Goal: Transaction & Acquisition: Book appointment/travel/reservation

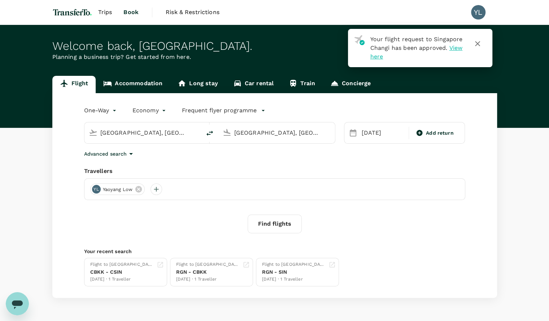
click at [151, 132] on input "[GEOGRAPHIC_DATA], [GEOGRAPHIC_DATA] (any)" at bounding box center [143, 132] width 86 height 11
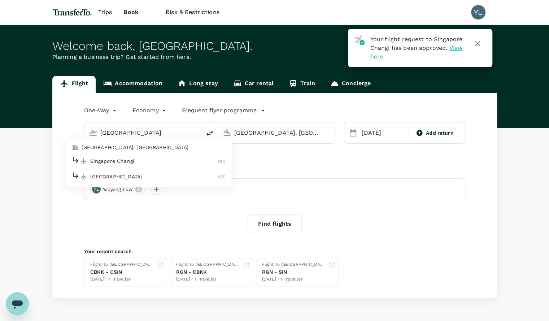
click at [127, 159] on p "Singapore Changi" at bounding box center [154, 160] width 128 height 7
type input "Singapore Changi (SIN)"
click at [251, 133] on input "[GEOGRAPHIC_DATA], [GEOGRAPHIC_DATA] (any)" at bounding box center [277, 132] width 86 height 11
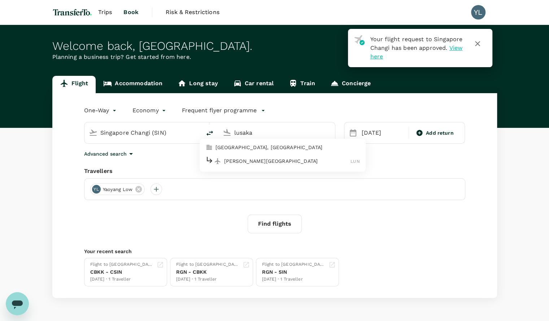
click at [247, 159] on p "[PERSON_NAME][GEOGRAPHIC_DATA]" at bounding box center [287, 160] width 127 height 7
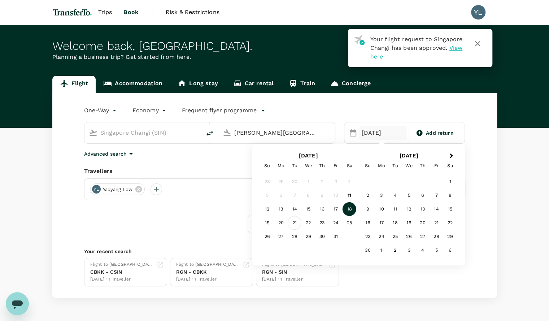
type input "[PERSON_NAME][GEOGRAPHIC_DATA] (LUN)"
click at [290, 223] on div "21" at bounding box center [295, 223] width 14 height 14
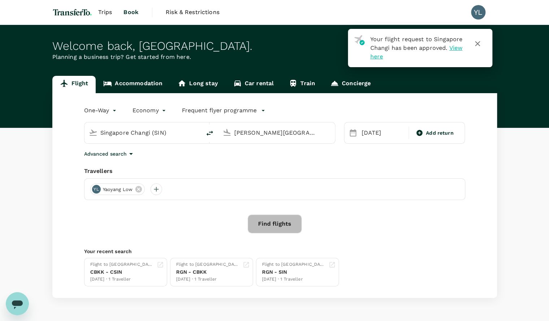
click at [290, 223] on button "Find flights" at bounding box center [275, 223] width 54 height 19
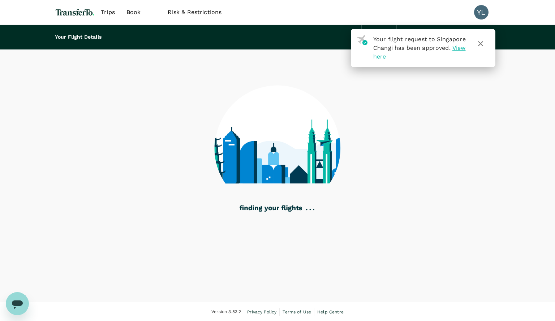
click at [480, 44] on icon "button" at bounding box center [480, 43] width 9 height 9
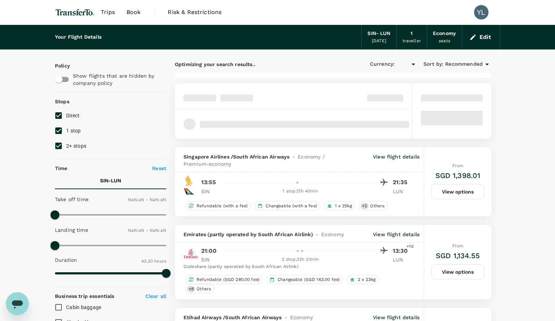
type input "SGD"
type input "1440"
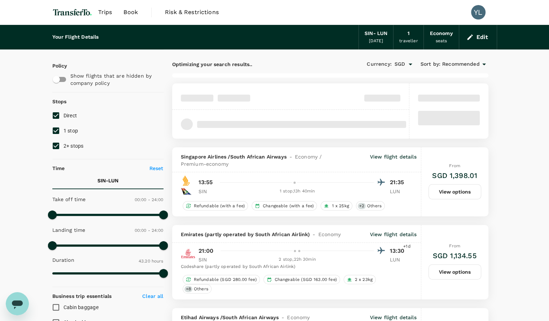
type input "3460"
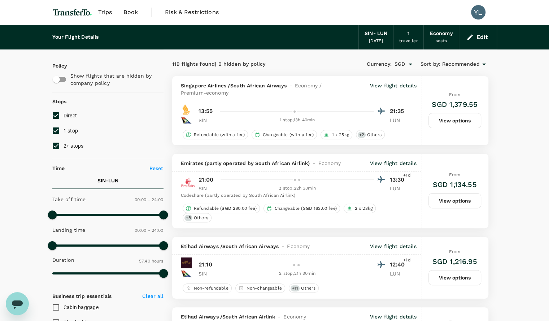
click at [380, 84] on p "View flight details" at bounding box center [393, 89] width 47 height 14
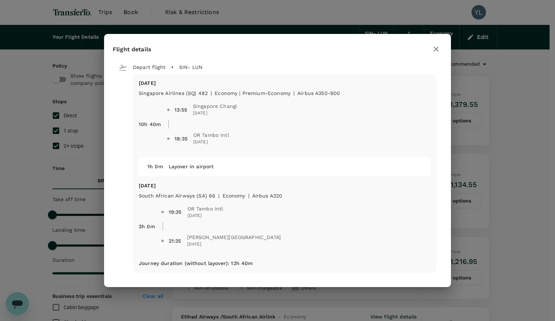
click at [432, 48] on icon "button" at bounding box center [435, 49] width 9 height 9
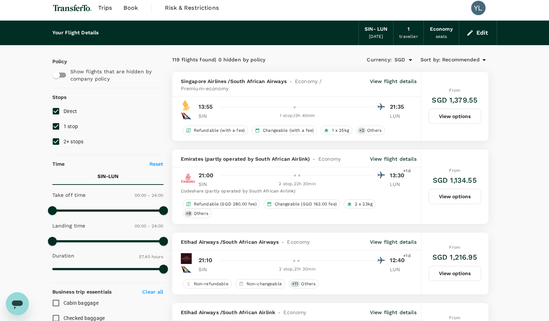
scroll to position [5, 0]
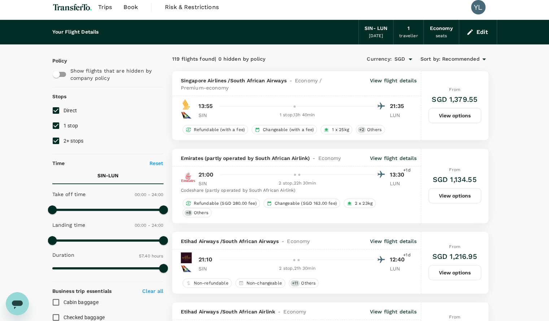
click at [400, 79] on p "View flight details" at bounding box center [393, 84] width 47 height 14
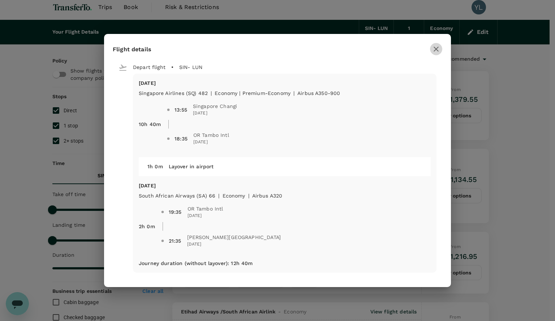
click at [433, 51] on icon "button" at bounding box center [435, 49] width 9 height 9
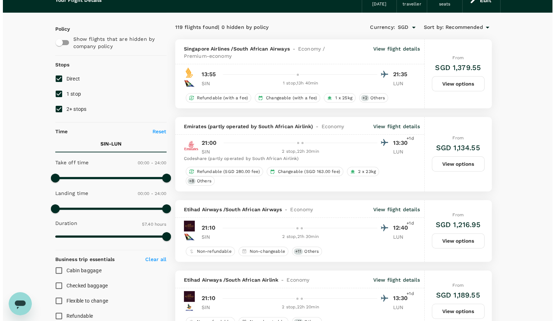
scroll to position [36, 0]
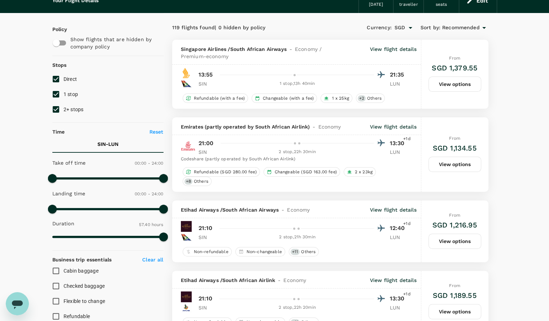
click at [388, 123] on p "View flight details" at bounding box center [393, 126] width 47 height 7
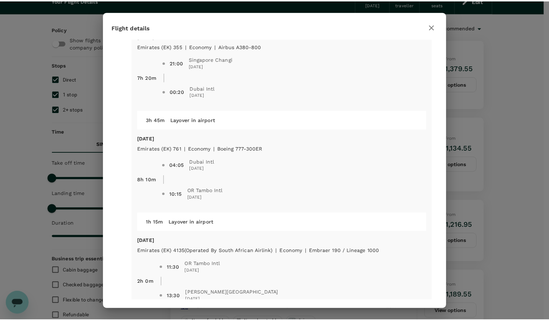
scroll to position [25, 0]
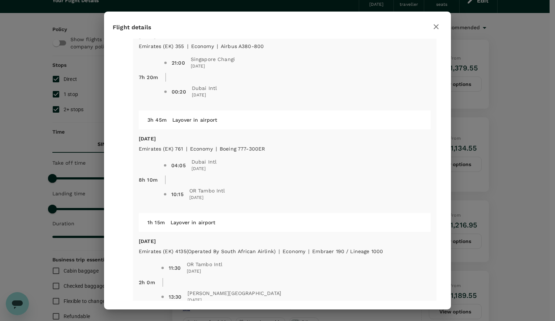
click at [89, 161] on div "Flight details Depart flight SIN - LUN [DATE] Emirates (EK) 355 | economy | Air…" at bounding box center [277, 160] width 555 height 321
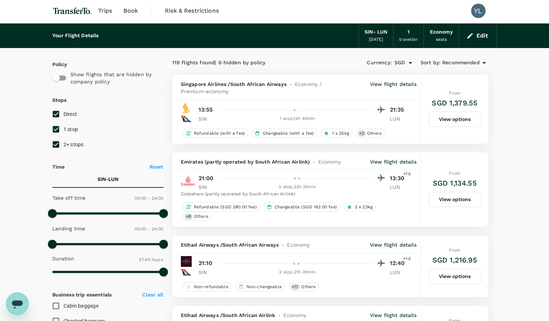
scroll to position [0, 0]
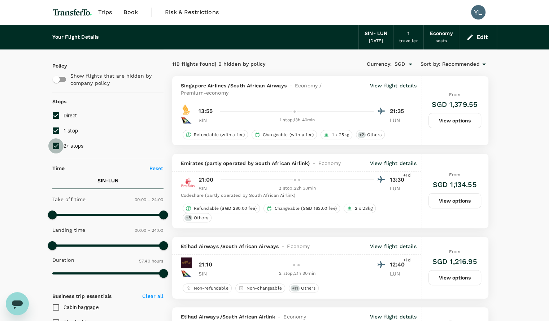
click at [58, 147] on input "2+ stops" at bounding box center [55, 145] width 15 height 15
checkbox input "false"
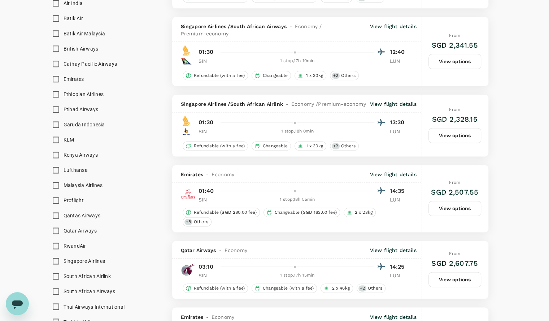
scroll to position [518, 0]
click at [303, 197] on div "1 stop , 18h 55min" at bounding box center [297, 199] width 153 height 7
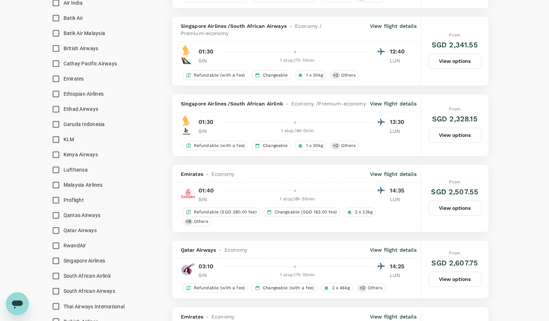
click at [385, 171] on p "View flight details" at bounding box center [393, 173] width 47 height 7
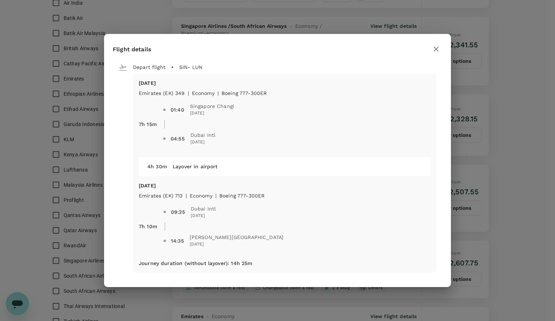
click at [437, 50] on icon "button" at bounding box center [435, 49] width 5 height 5
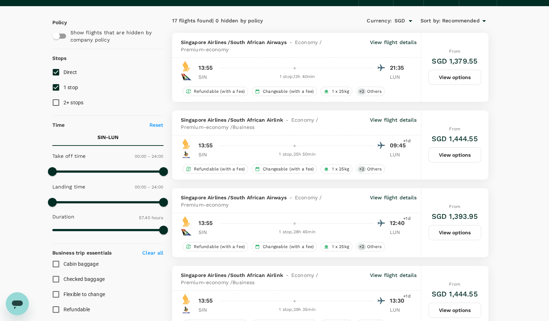
scroll to position [0, 0]
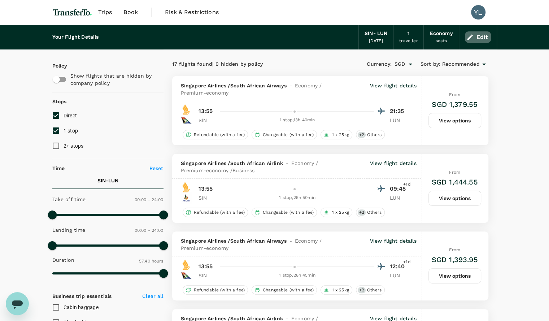
click at [484, 37] on button "Edit" at bounding box center [478, 37] width 26 height 12
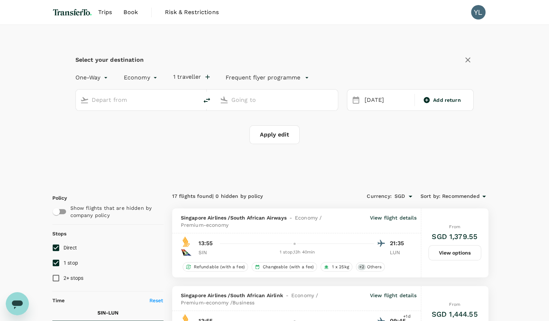
type input "Singapore Changi (SIN)"
type input "[PERSON_NAME][GEOGRAPHIC_DATA] (LUN)"
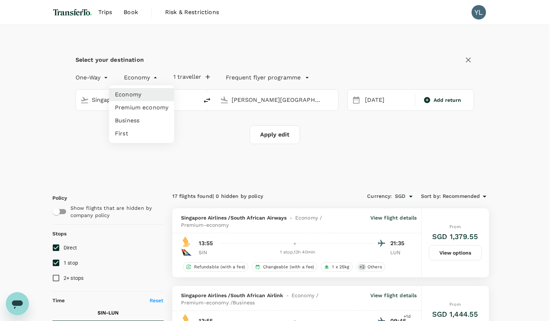
click at [122, 116] on li "Business" at bounding box center [141, 120] width 65 height 13
type input "business"
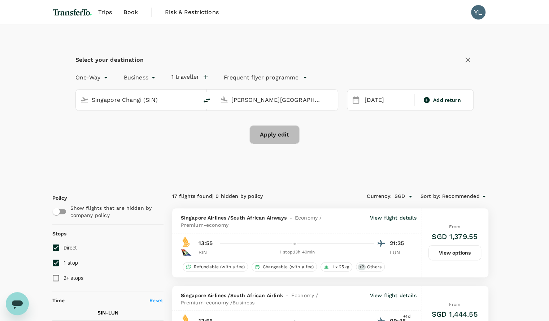
click at [273, 138] on button "Apply edit" at bounding box center [274, 134] width 50 height 19
checkbox input "false"
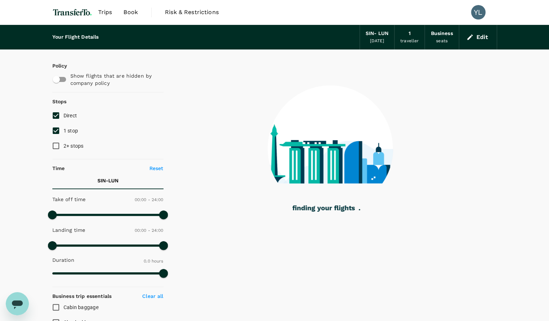
type input "2600"
checkbox input "true"
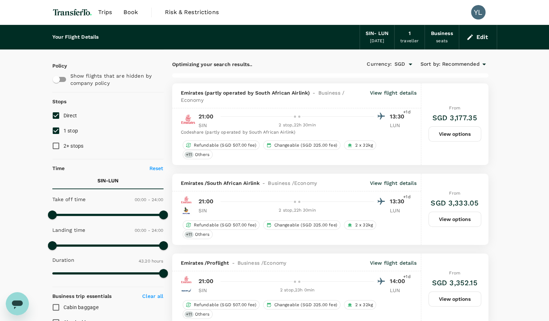
click at [57, 130] on input "1 stop" at bounding box center [55, 130] width 15 height 15
checkbox input "true"
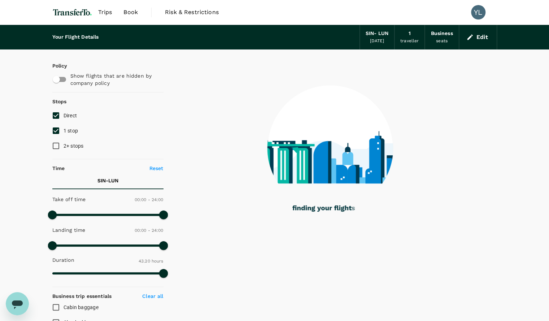
type input "3460"
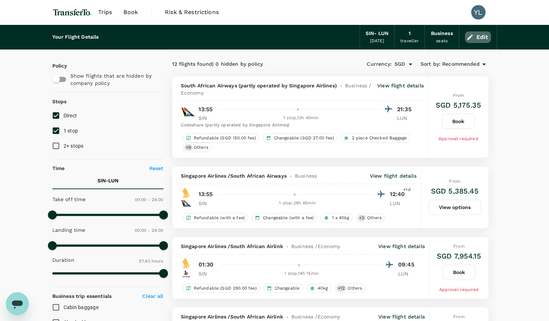
click at [475, 36] on button "Edit" at bounding box center [478, 37] width 26 height 12
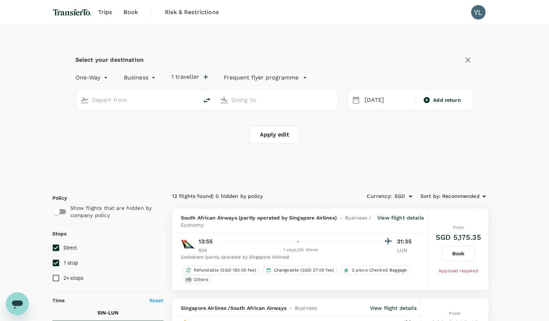
type input "Singapore Changi (SIN)"
click at [248, 99] on input "[PERSON_NAME][GEOGRAPHIC_DATA] (LUN)" at bounding box center [276, 99] width 91 height 11
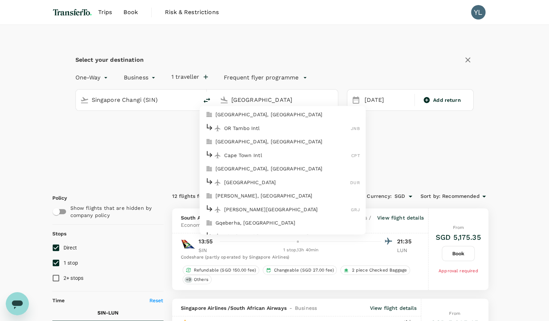
click at [243, 125] on p "OR Tambo Intl" at bounding box center [287, 128] width 127 height 7
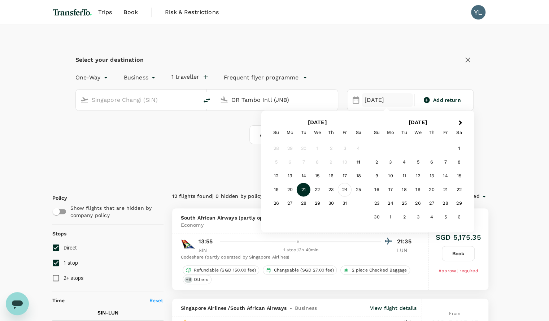
type input "OR Tambo Intl (JNB)"
click at [344, 190] on div "24" at bounding box center [345, 190] width 14 height 14
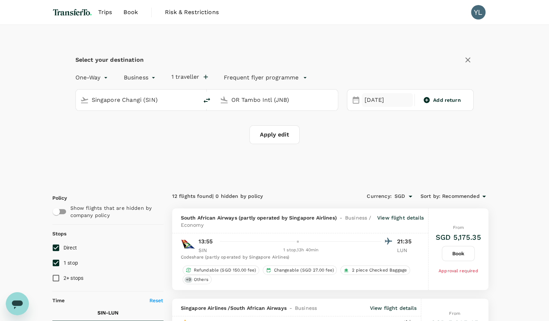
click at [369, 99] on div "[DATE]" at bounding box center [387, 100] width 51 height 14
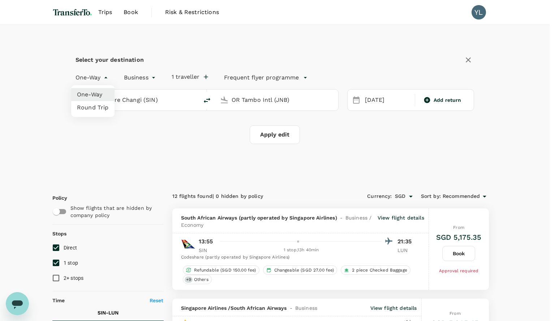
click at [88, 106] on li "Round Trip" at bounding box center [92, 107] width 43 height 13
type input "roundtrip"
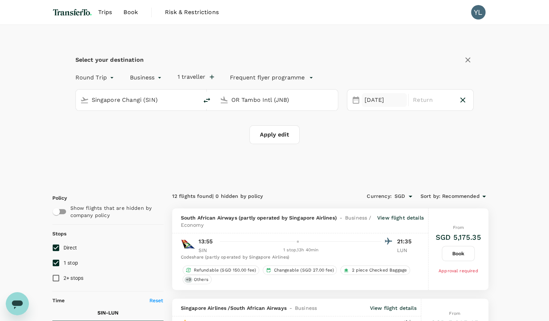
click at [365, 98] on div "[DATE]" at bounding box center [384, 100] width 45 height 14
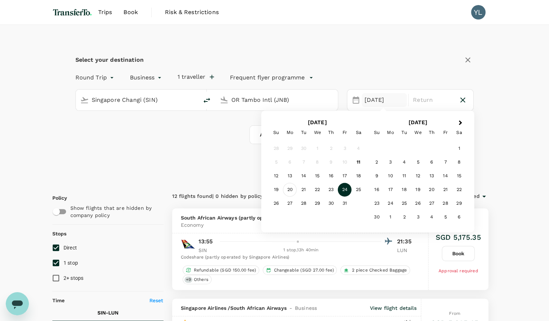
click at [290, 188] on div "20" at bounding box center [290, 190] width 14 height 14
click at [342, 192] on div "24" at bounding box center [345, 190] width 14 height 14
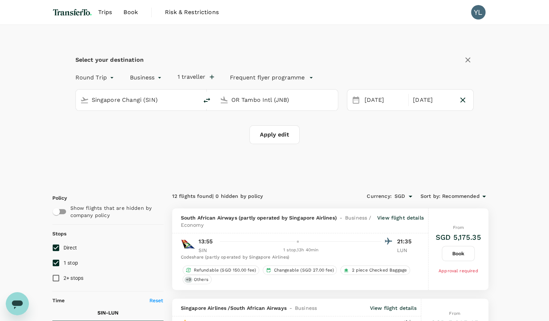
click at [329, 135] on div "Apply edit" at bounding box center [274, 134] width 399 height 19
click at [270, 138] on button "Apply edit" at bounding box center [274, 134] width 50 height 19
checkbox input "false"
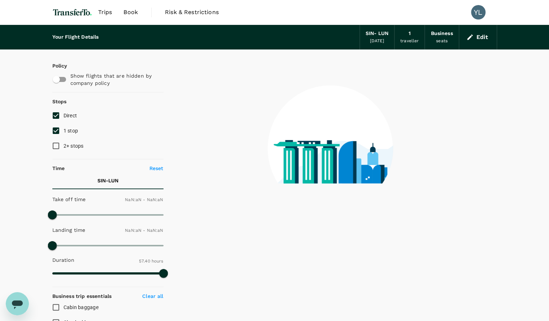
type input "1440"
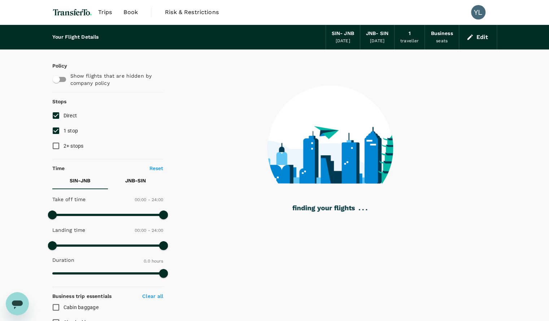
type input "2255"
checkbox input "true"
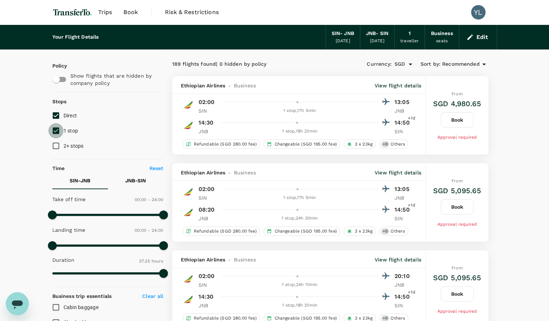
click at [62, 127] on input "1 stop" at bounding box center [55, 130] width 15 height 15
checkbox input "false"
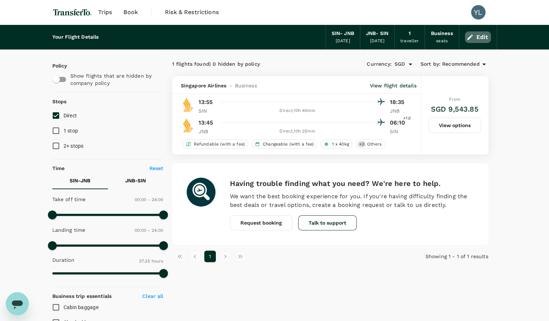
click at [476, 34] on button "Edit" at bounding box center [478, 37] width 26 height 12
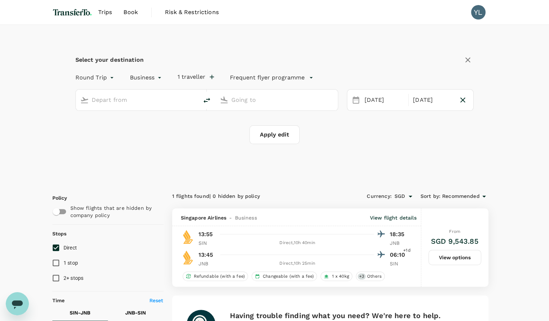
type input "Singapore Changi (SIN)"
type input "OR Tambo Intl (JNB)"
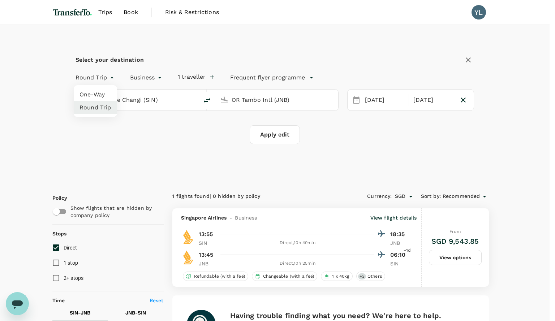
click at [93, 94] on li "One-Way" at bounding box center [95, 94] width 43 height 13
type input "oneway"
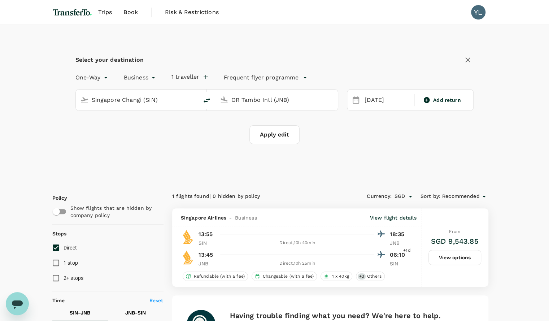
click at [360, 99] on div "[DATE]" at bounding box center [387, 100] width 54 height 14
click at [375, 99] on div "[DATE]" at bounding box center [387, 100] width 51 height 14
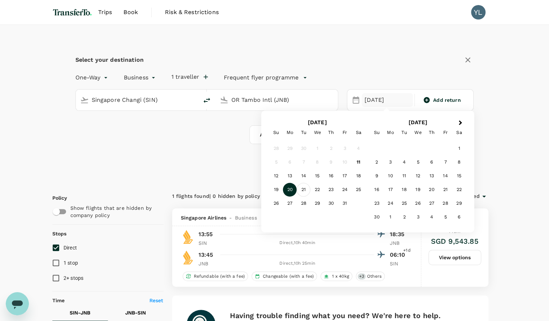
click at [301, 188] on div "21" at bounding box center [304, 190] width 14 height 14
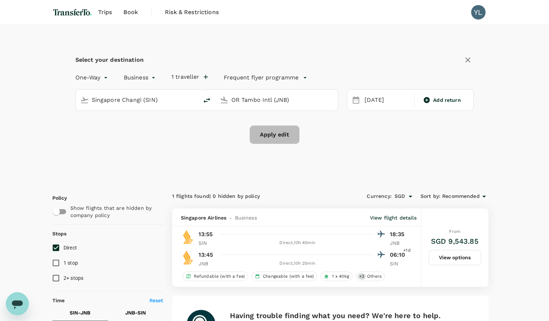
click at [275, 135] on button "Apply edit" at bounding box center [274, 134] width 50 height 19
checkbox input "false"
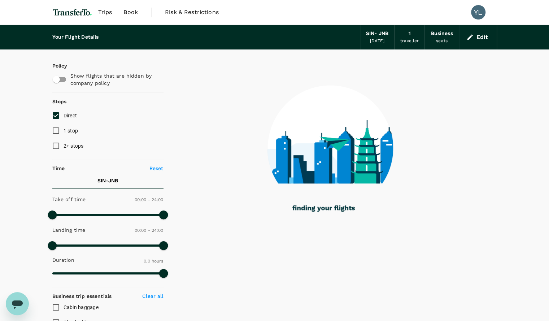
type input "2260"
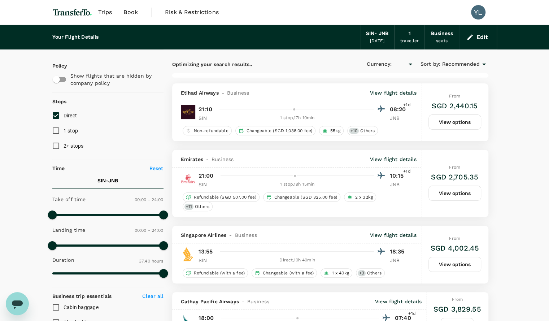
checkbox input "true"
type input "SGD"
type input "2485"
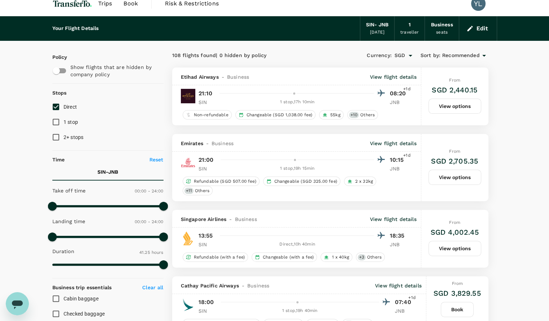
scroll to position [7, 0]
